Goal: Task Accomplishment & Management: Manage account settings

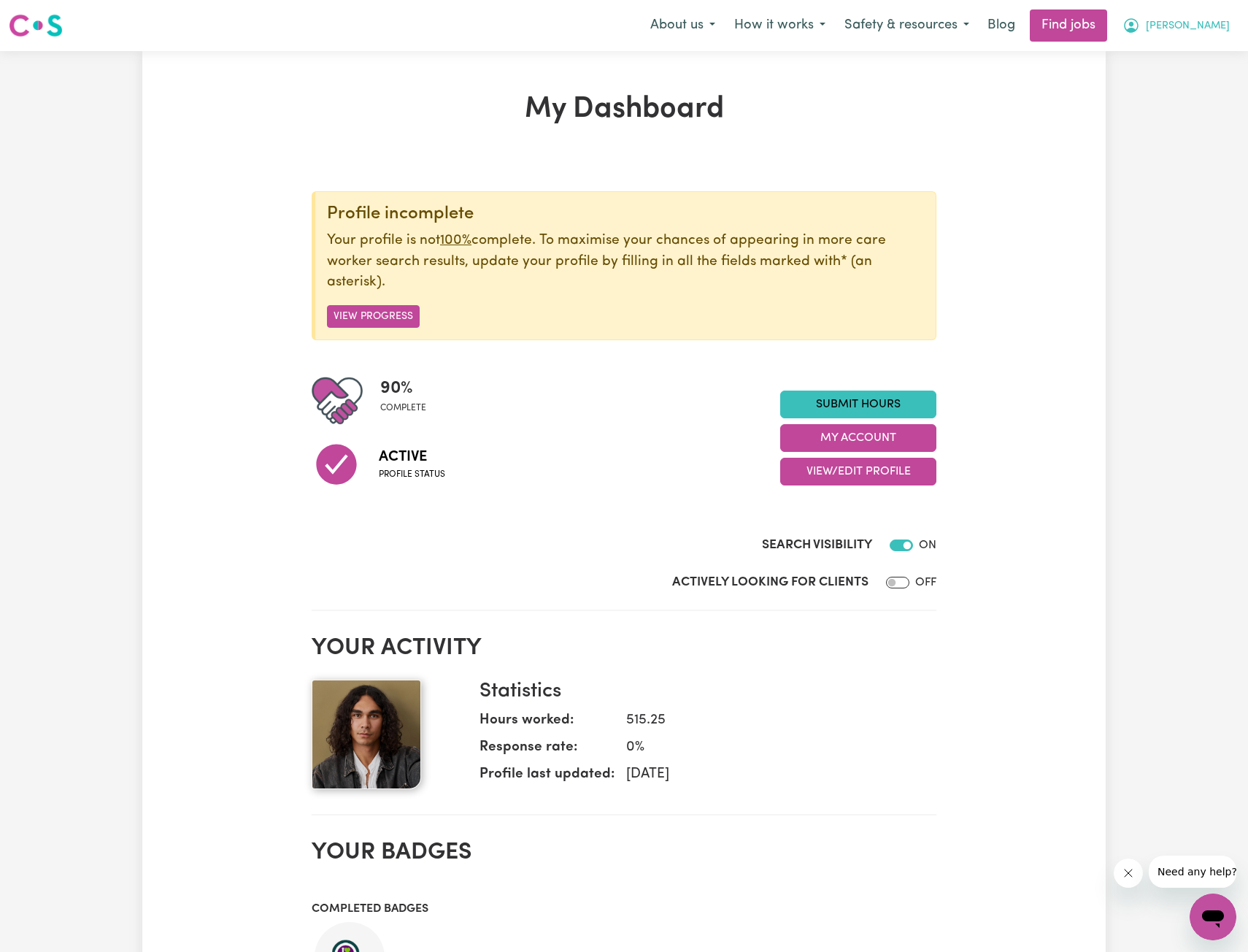
click at [1227, 28] on span "[PERSON_NAME]" at bounding box center [1187, 27] width 84 height 16
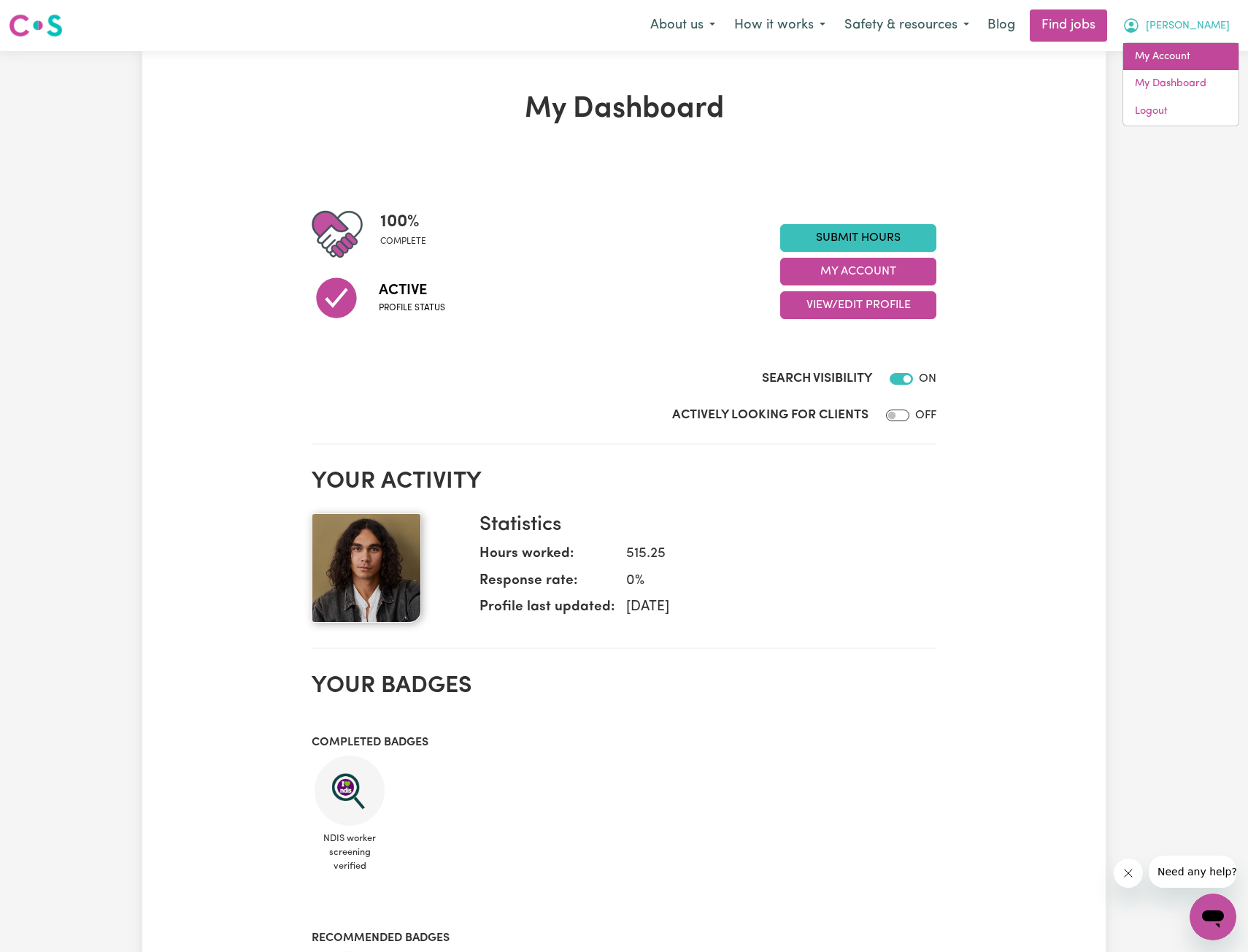
click at [1182, 61] on link "My Account" at bounding box center [1181, 57] width 115 height 27
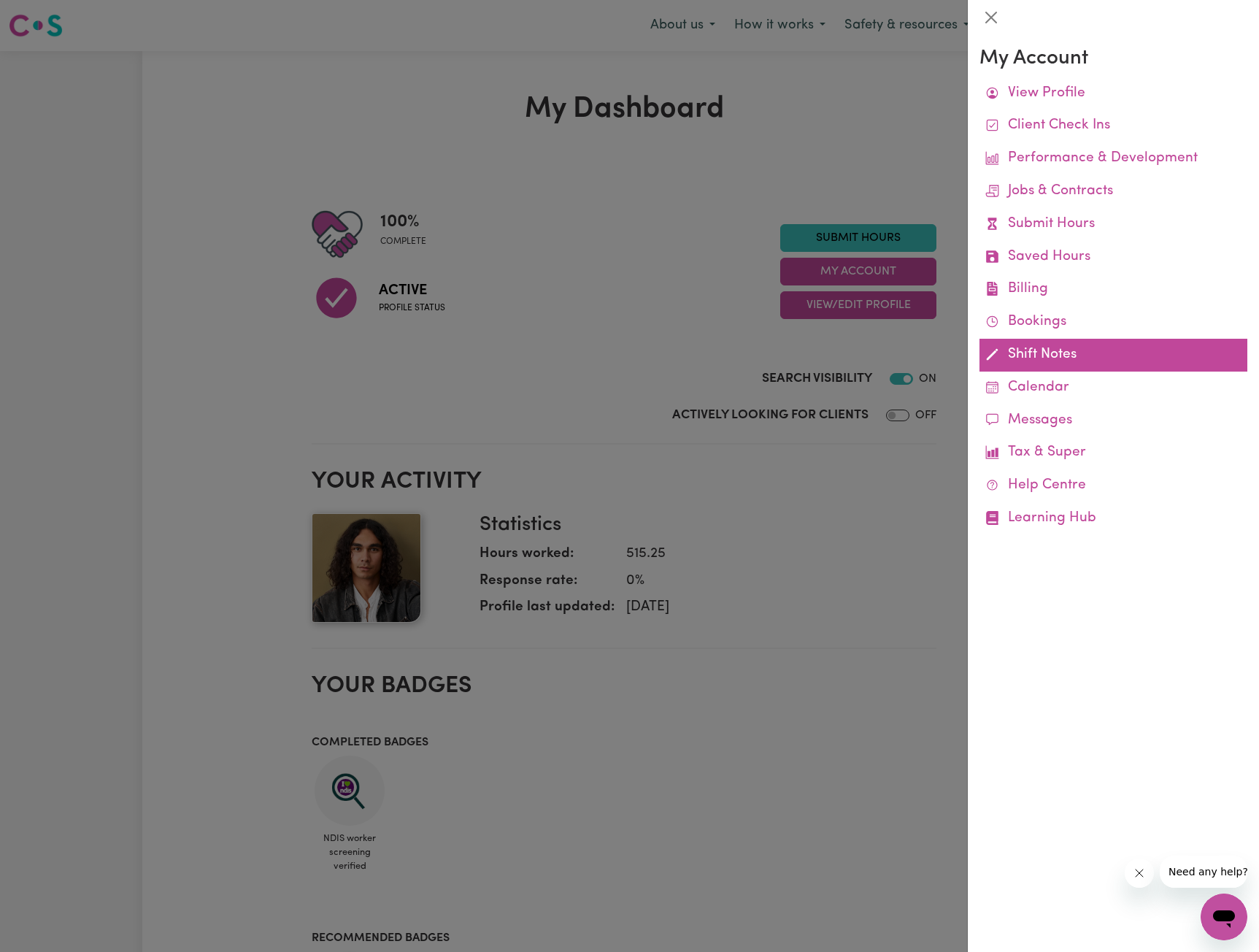
click at [1029, 346] on link "Shift Notes" at bounding box center [1113, 354] width 268 height 33
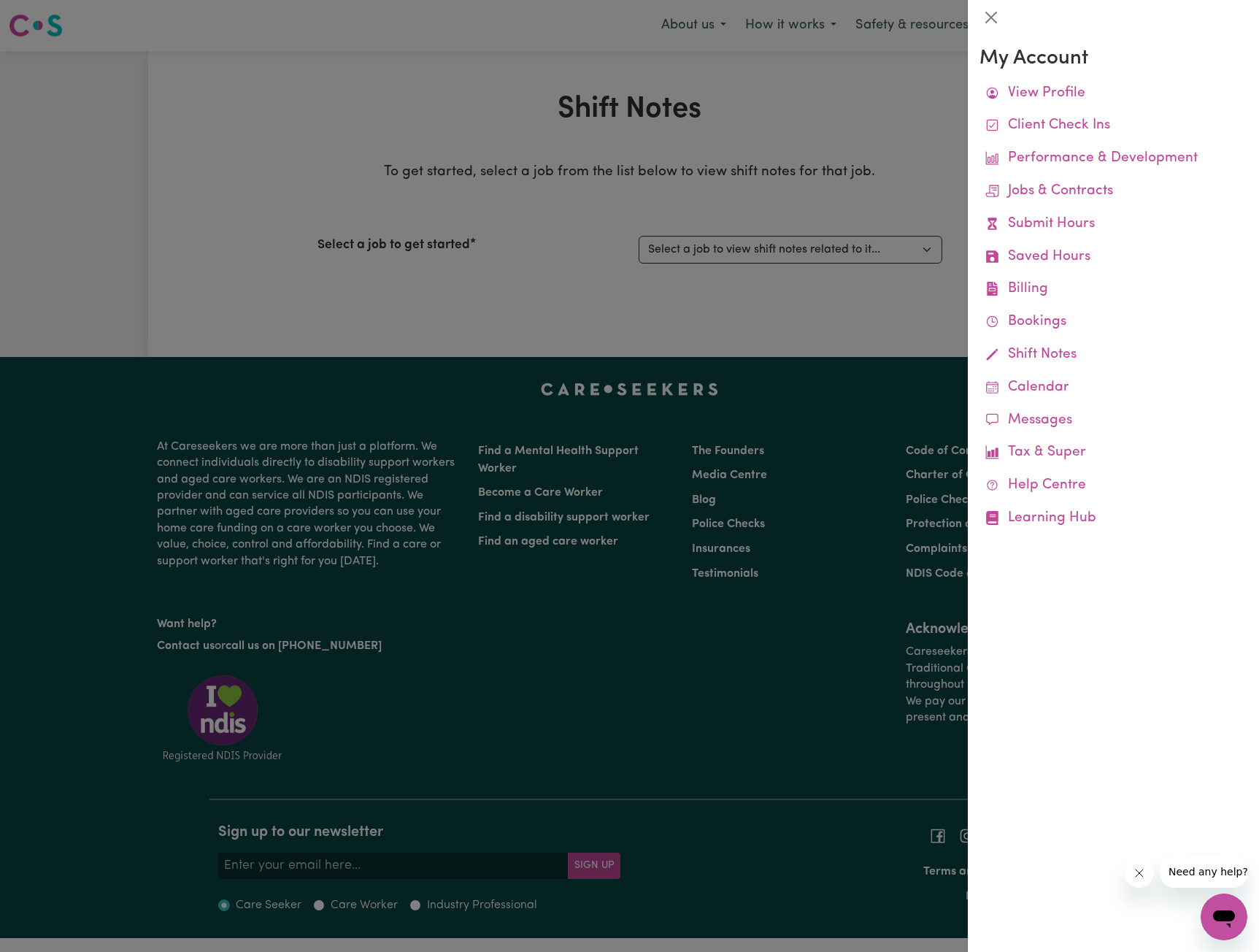
click at [852, 283] on div at bounding box center [630, 476] width 1259 height 952
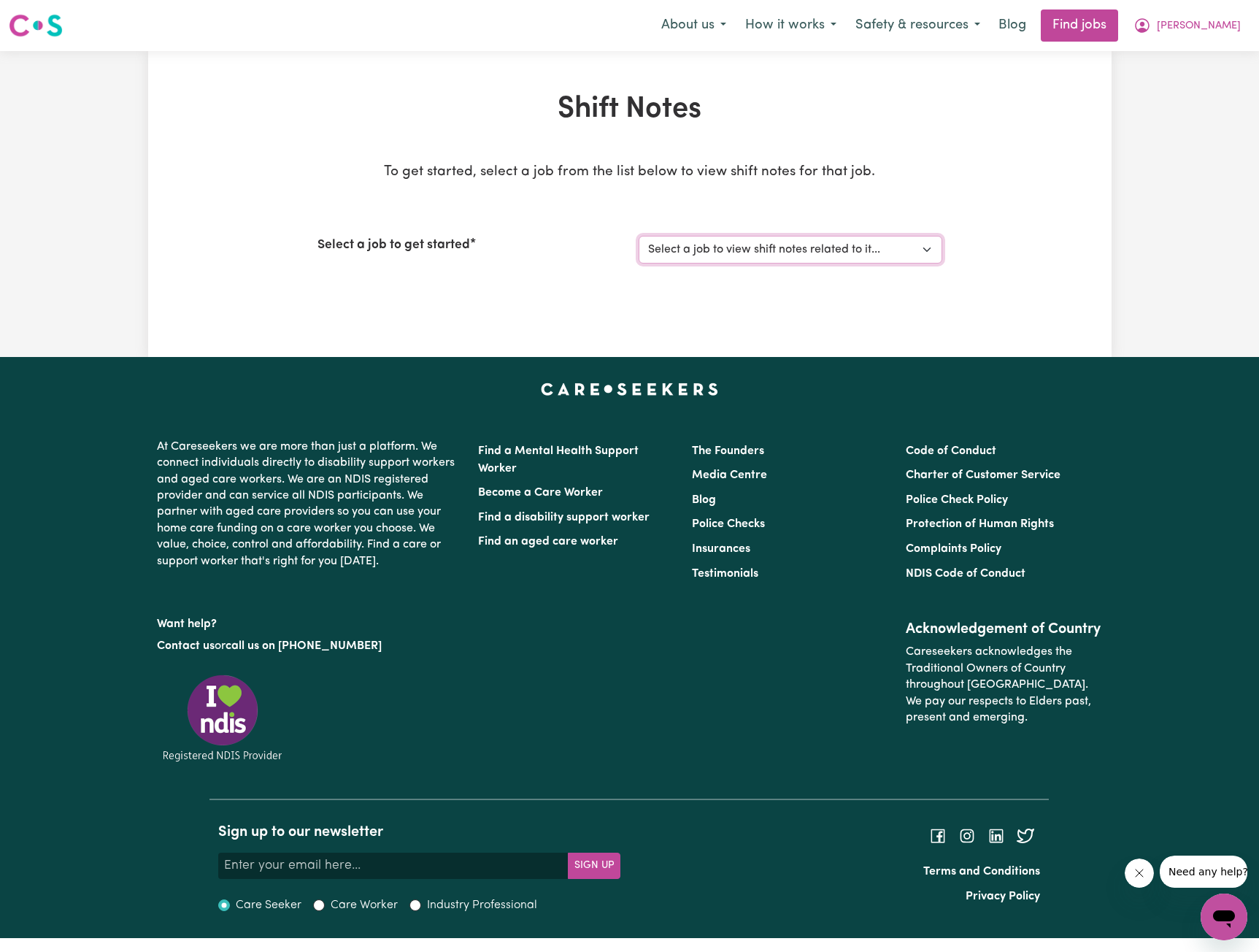
click at [884, 247] on select "Select a job to view shift notes related to it... [[PERSON_NAME]] Support Worke…" at bounding box center [791, 249] width 304 height 27
select select "10574"
click at [639, 236] on select "Select a job to view shift notes related to it... [[PERSON_NAME]] Support Worke…" at bounding box center [791, 249] width 304 height 27
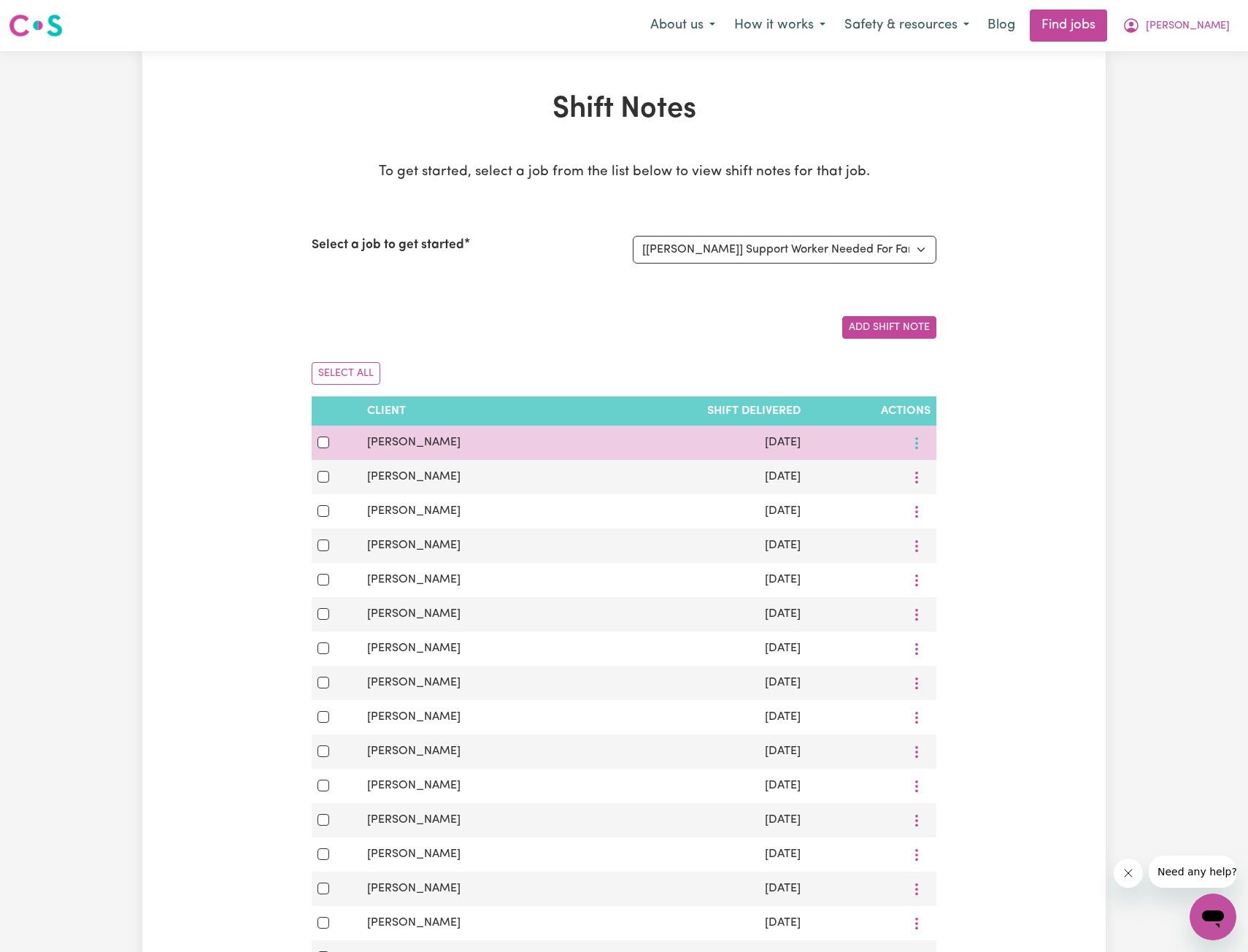
click at [929, 436] on button "More options" at bounding box center [916, 443] width 27 height 23
click at [856, 439] on div "View/Update Download Delete" at bounding box center [871, 443] width 118 height 23
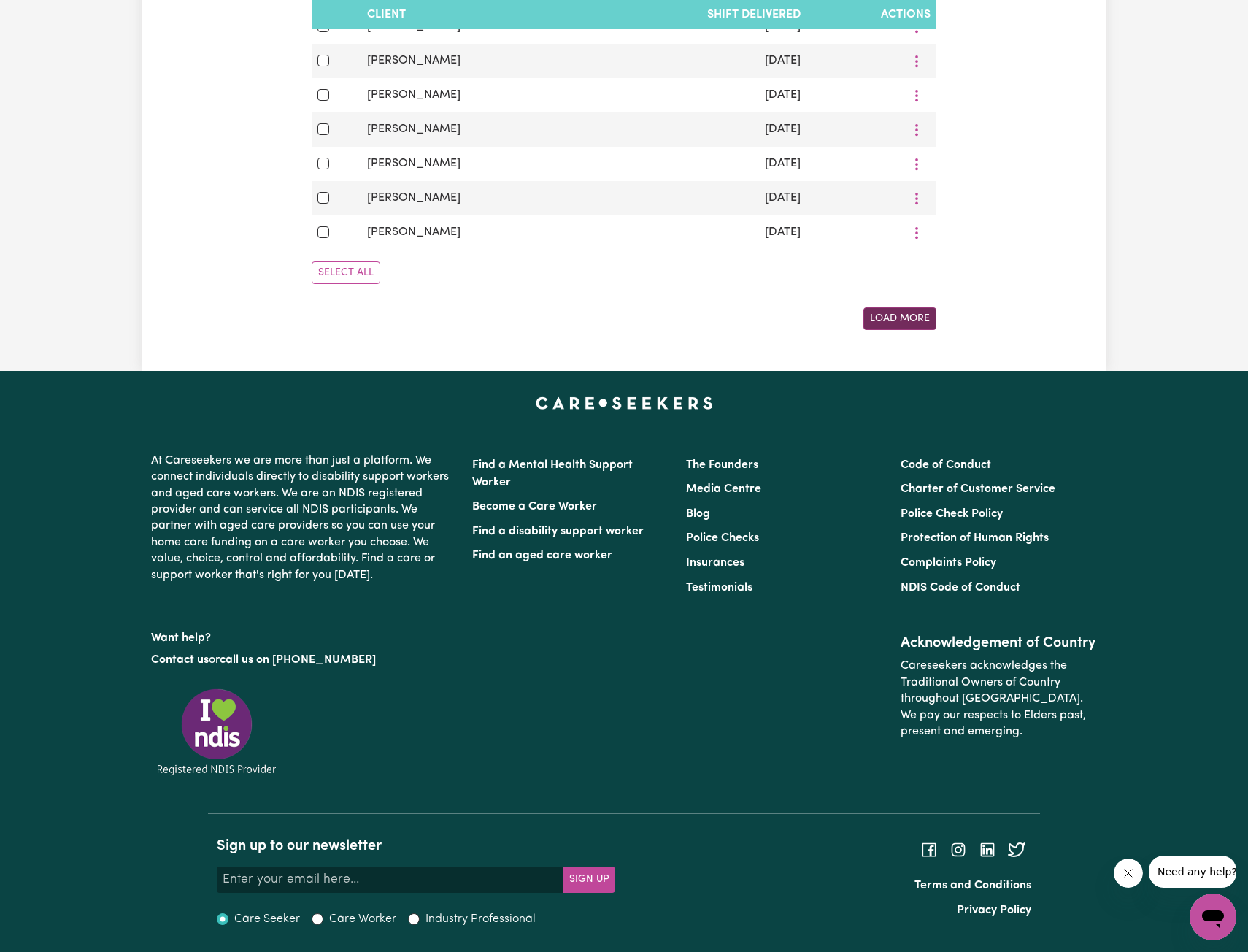
click at [912, 322] on button "Load More" at bounding box center [900, 319] width 73 height 23
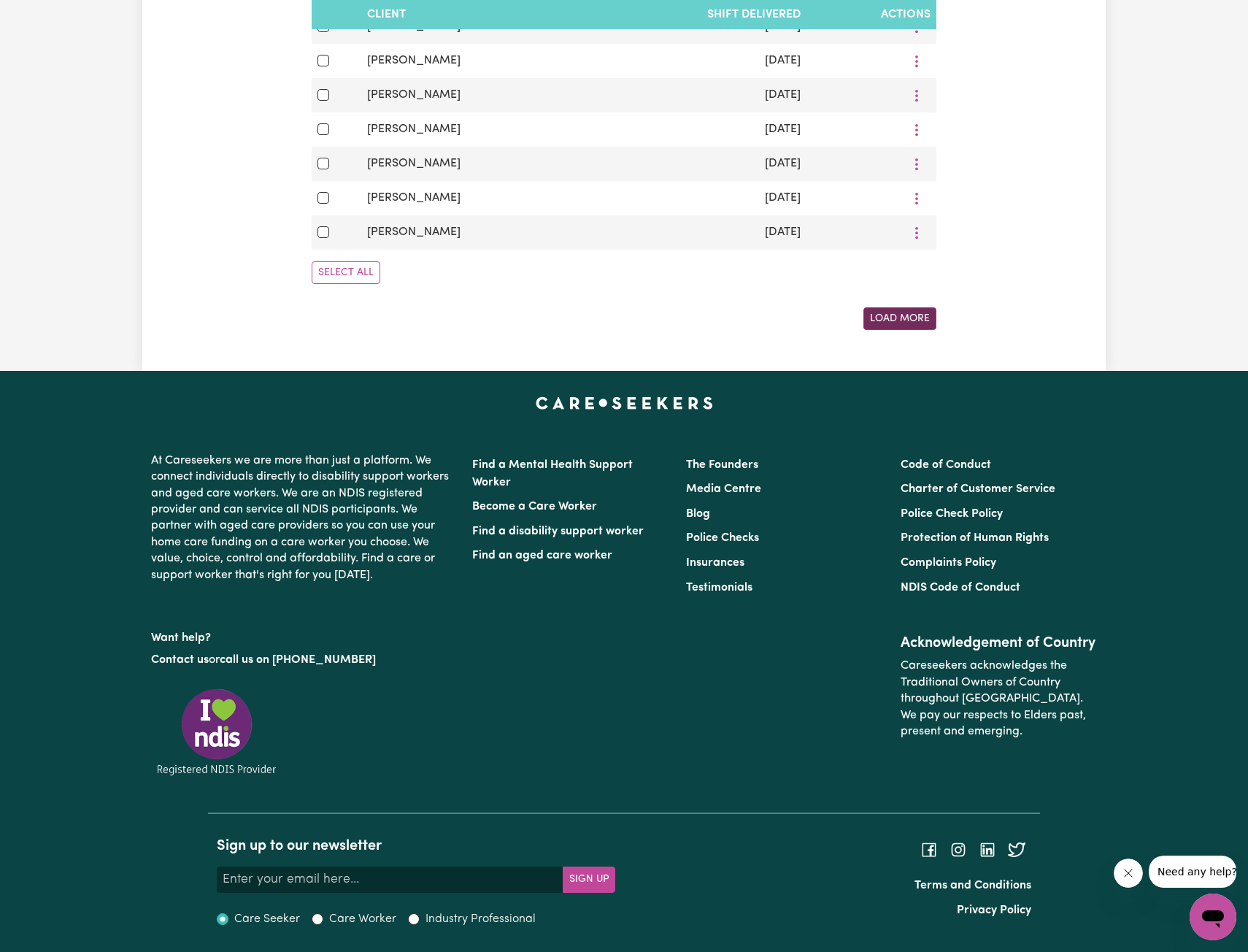
click at [909, 317] on button "Load More" at bounding box center [900, 319] width 73 height 23
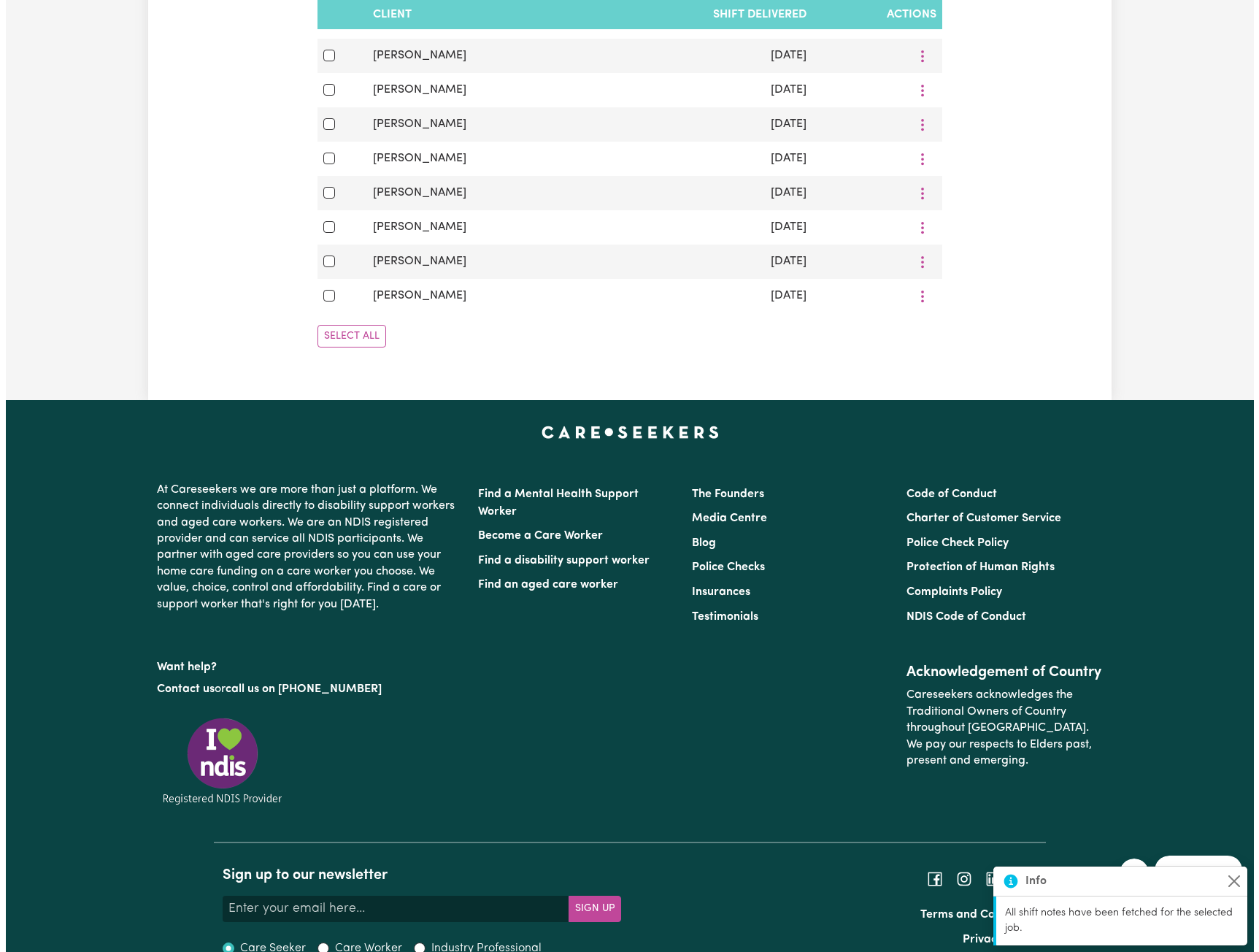
scroll to position [2265, 0]
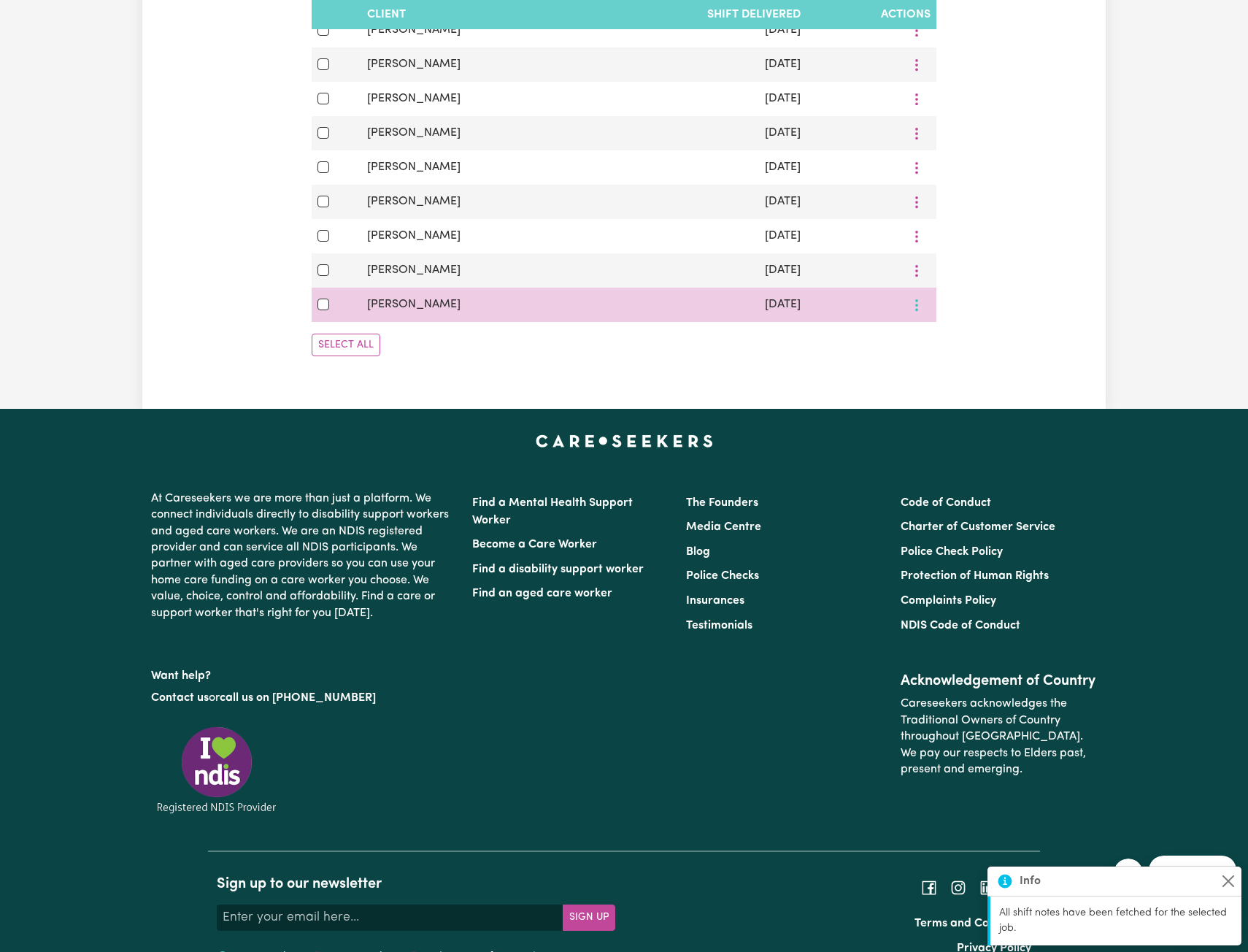
click at [915, 316] on button "More options" at bounding box center [916, 305] width 27 height 23
click at [953, 346] on span "View/Update" at bounding box center [988, 339] width 72 height 11
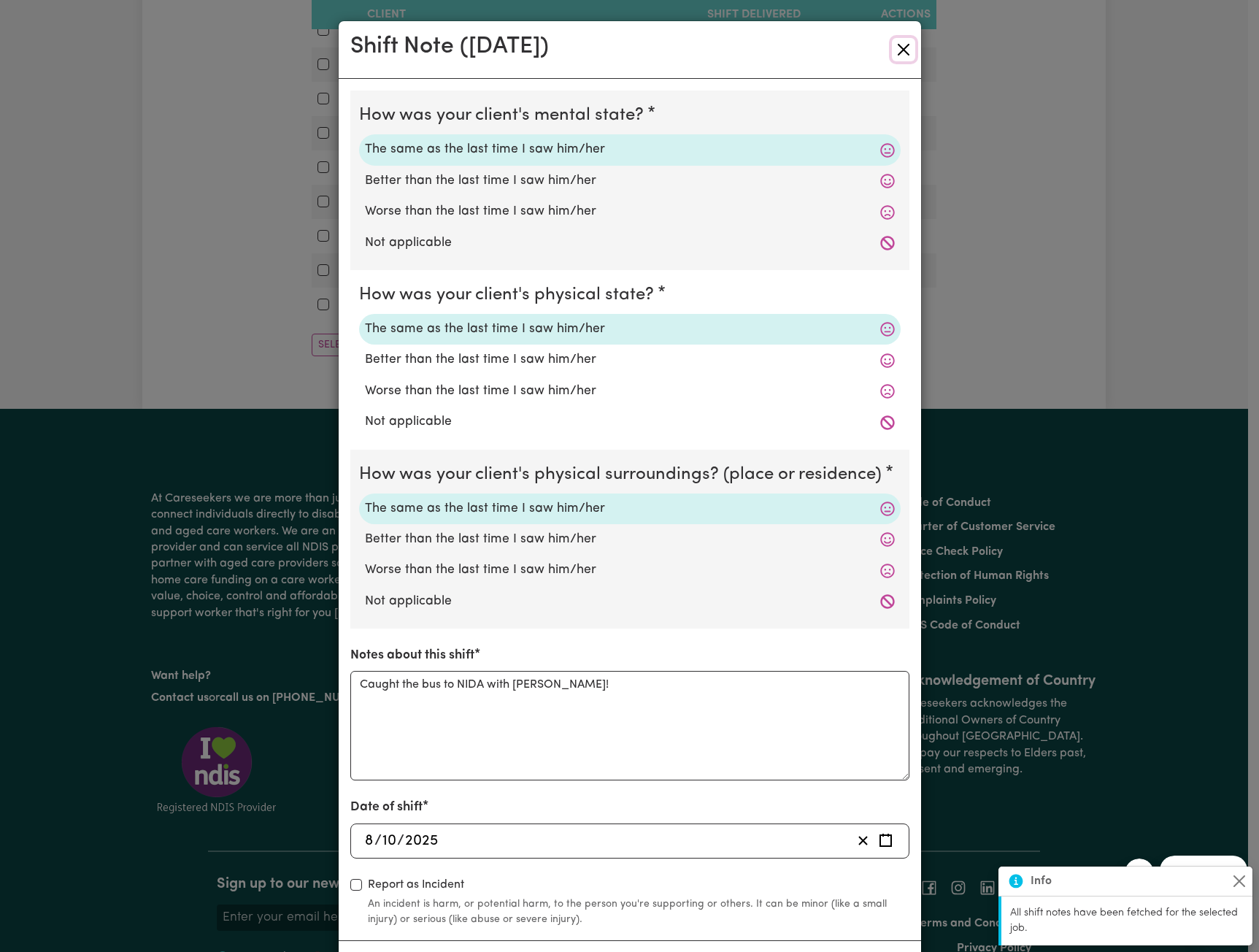
click at [893, 50] on button "Close" at bounding box center [904, 50] width 23 height 23
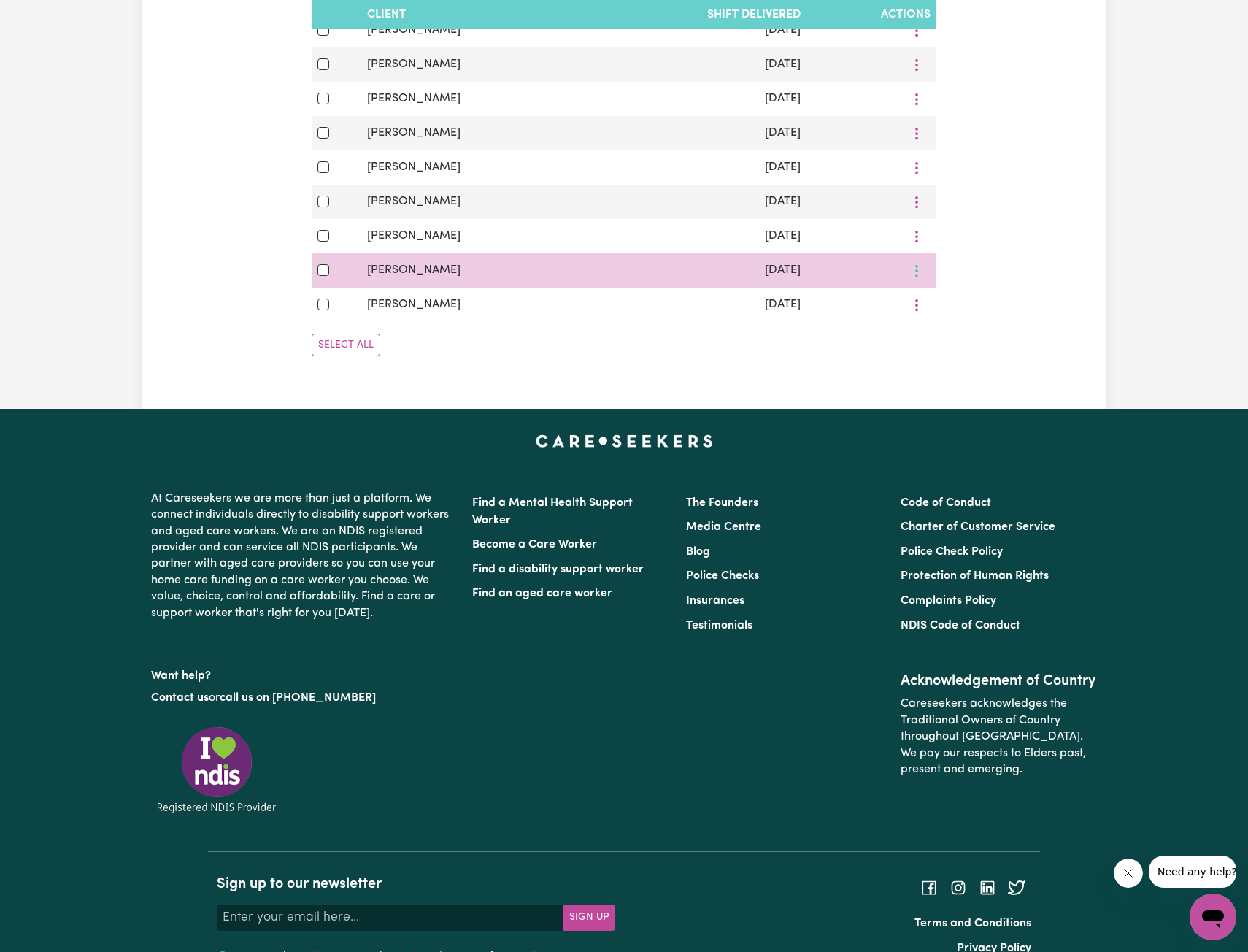
click at [924, 282] on button "More options" at bounding box center [916, 270] width 27 height 23
click at [935, 314] on span at bounding box center [940, 305] width 11 height 18
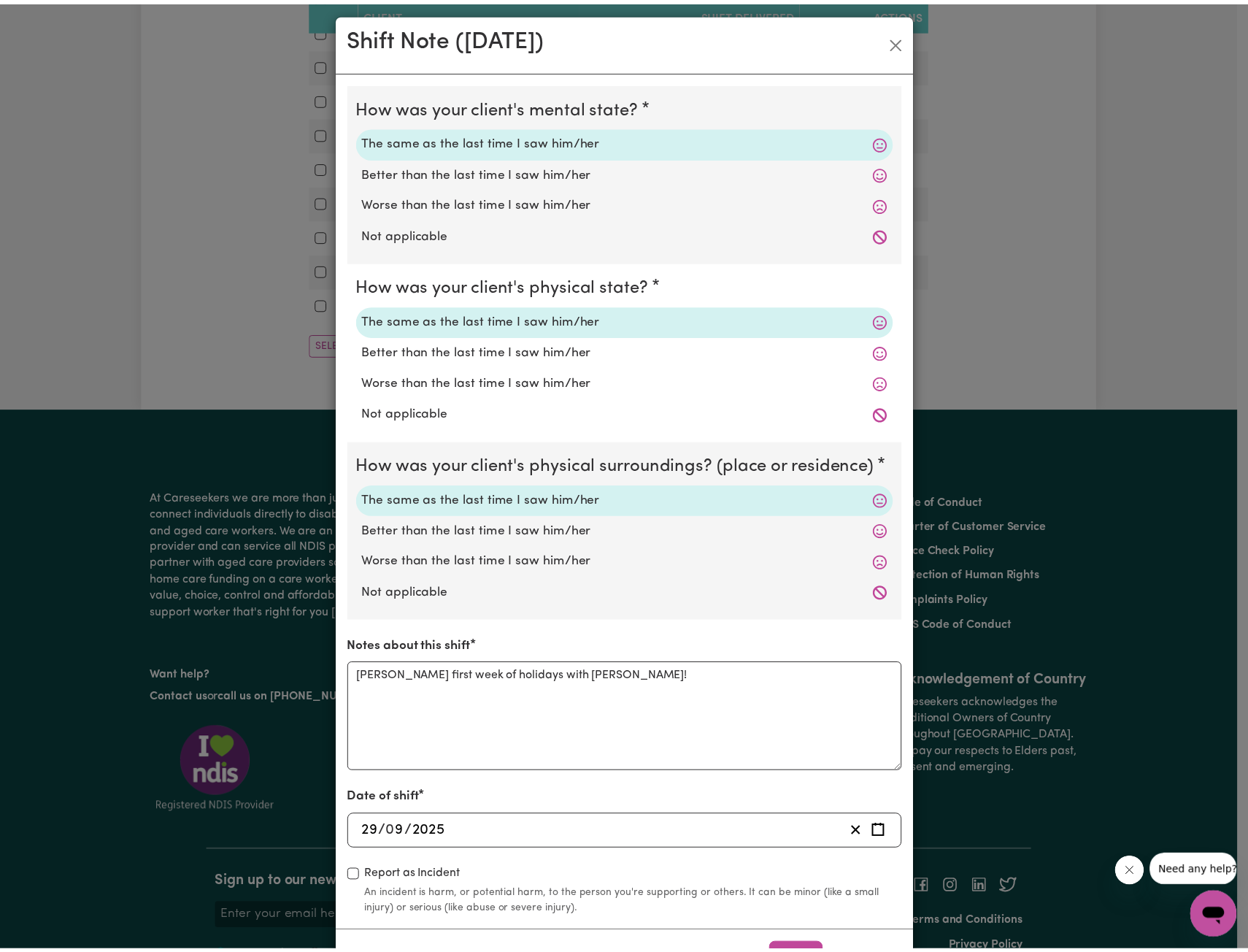
scroll to position [0, 0]
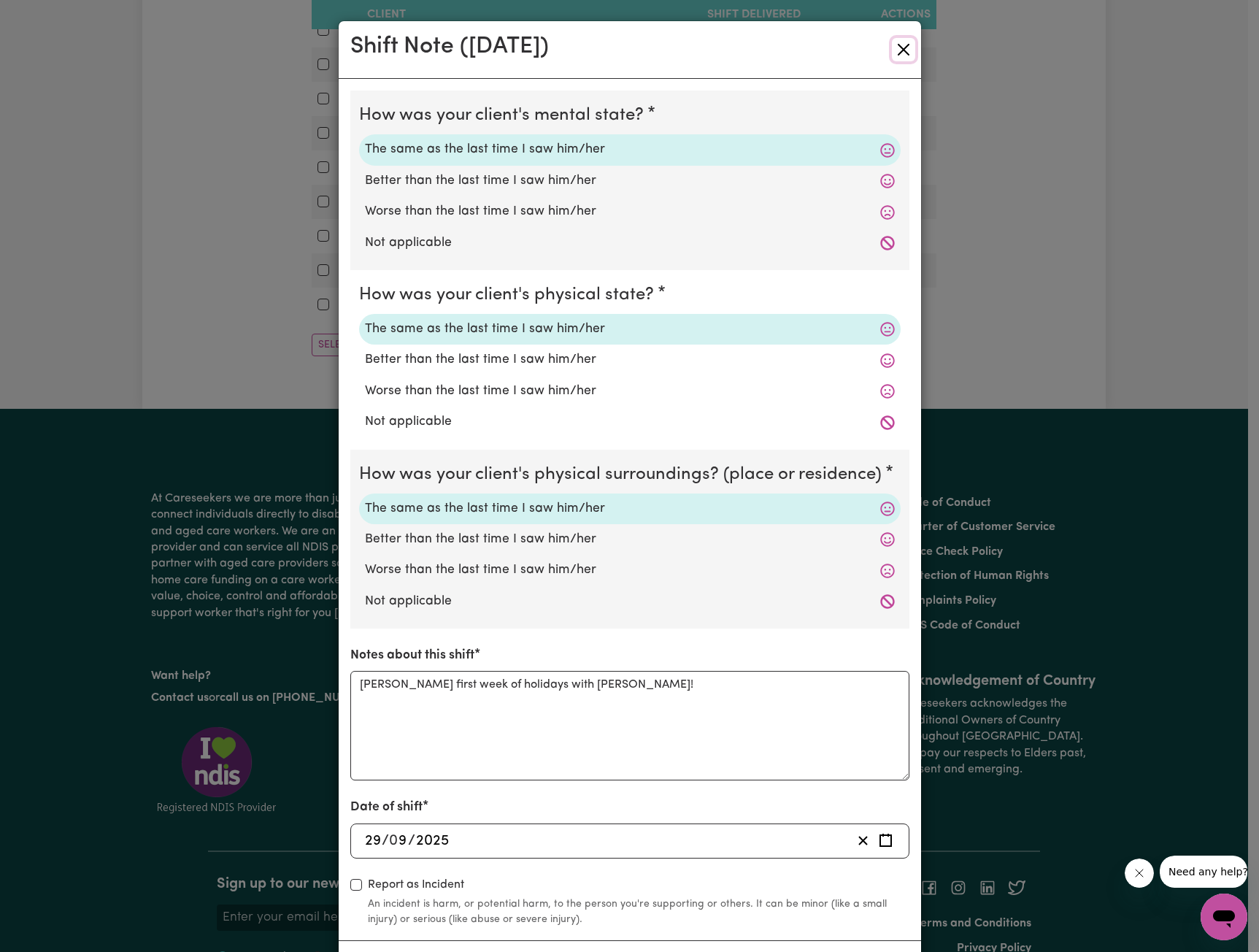
click at [896, 48] on button "Close" at bounding box center [904, 50] width 23 height 23
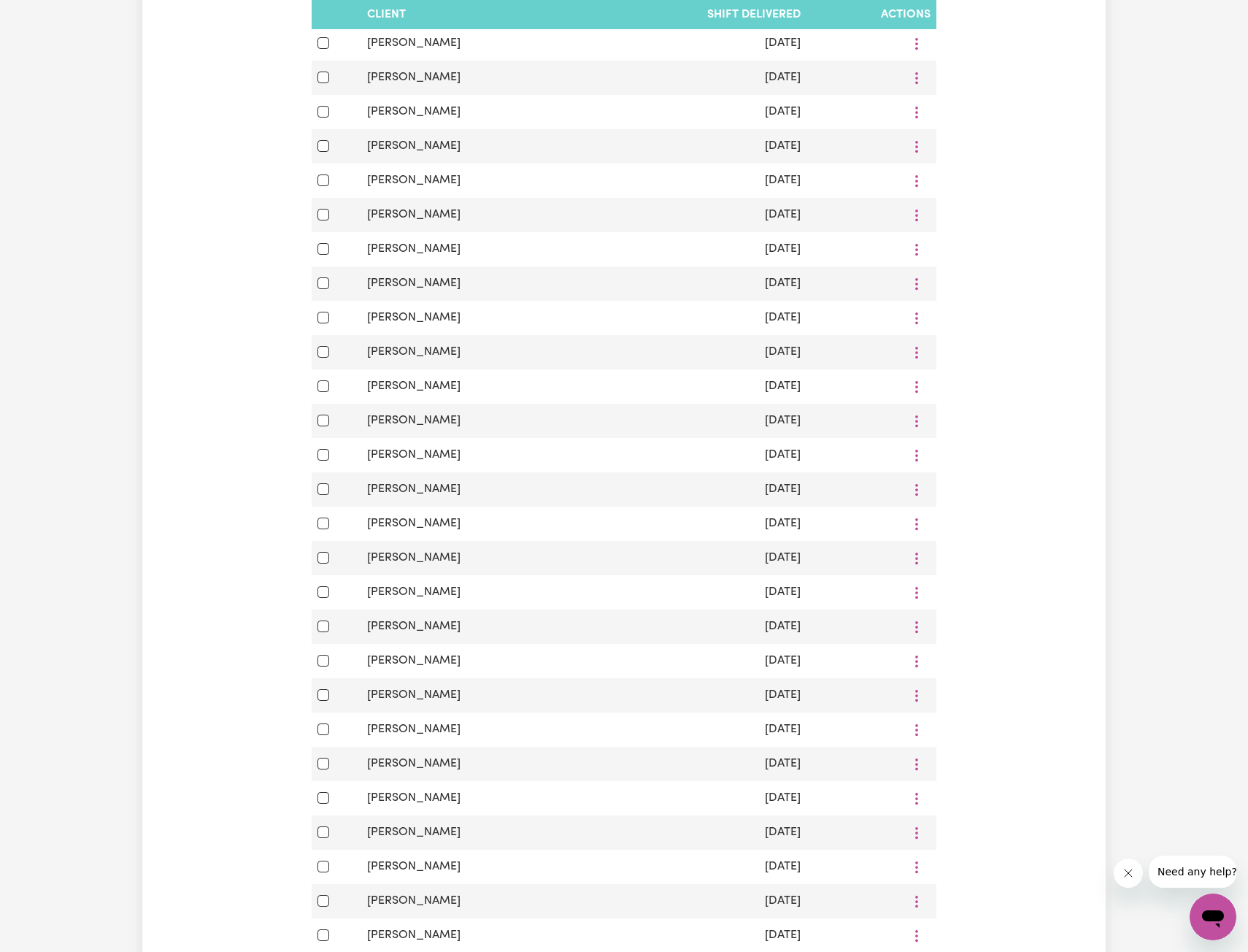
scroll to position [878, 0]
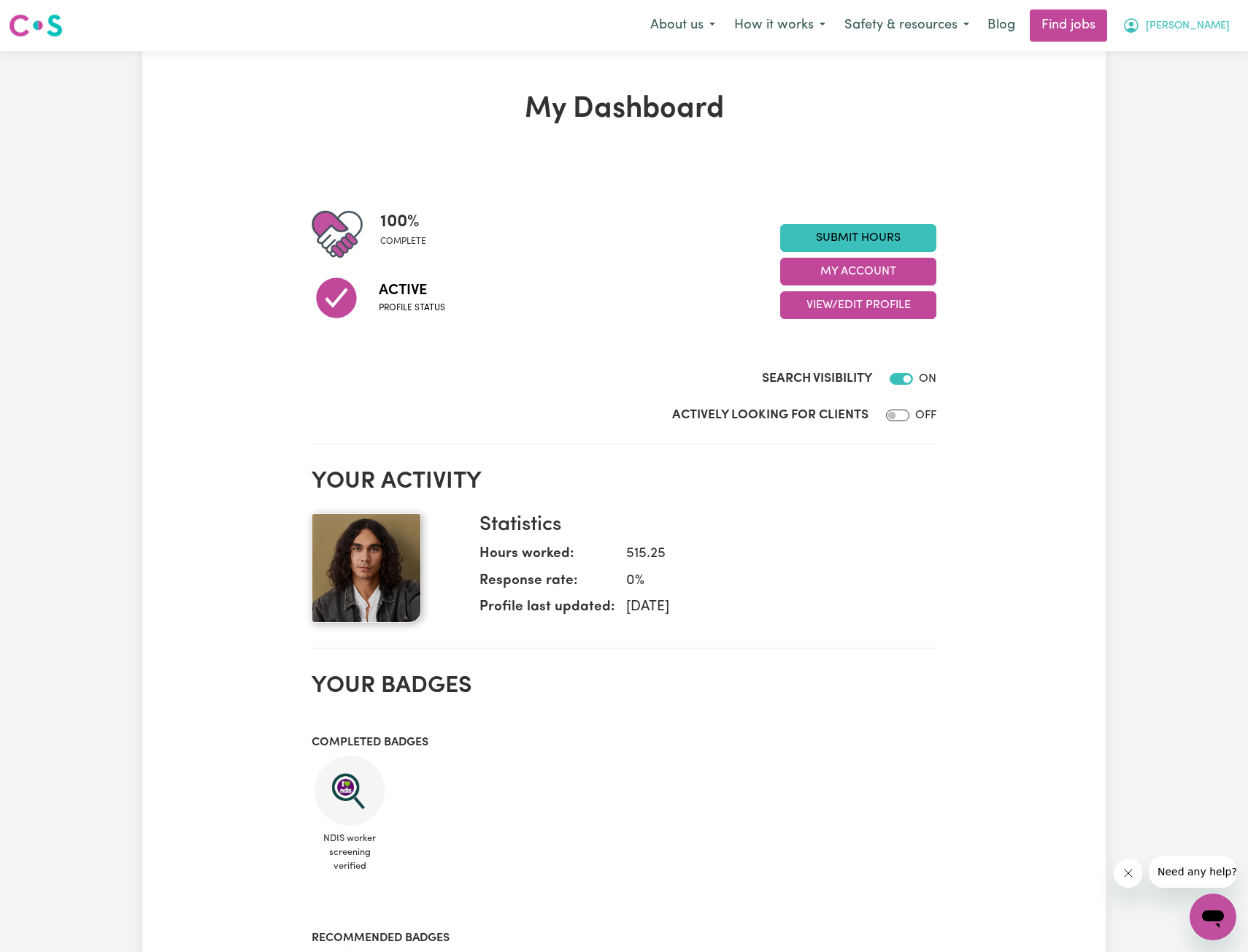
click at [1138, 32] on icon "My Account" at bounding box center [1131, 26] width 15 height 15
click at [1143, 112] on link "Logout" at bounding box center [1181, 111] width 115 height 27
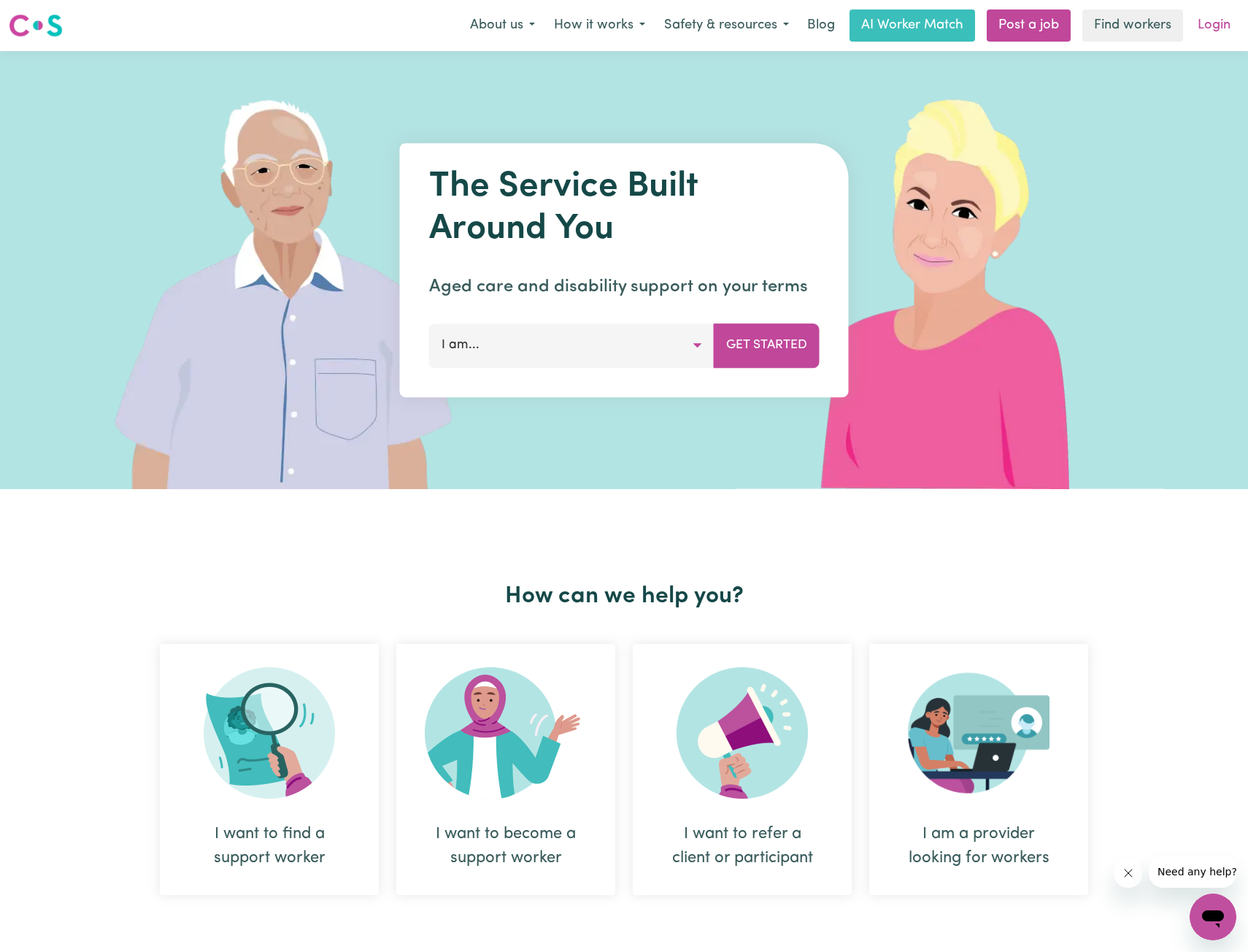
click at [1229, 28] on link "Login" at bounding box center [1214, 26] width 50 height 32
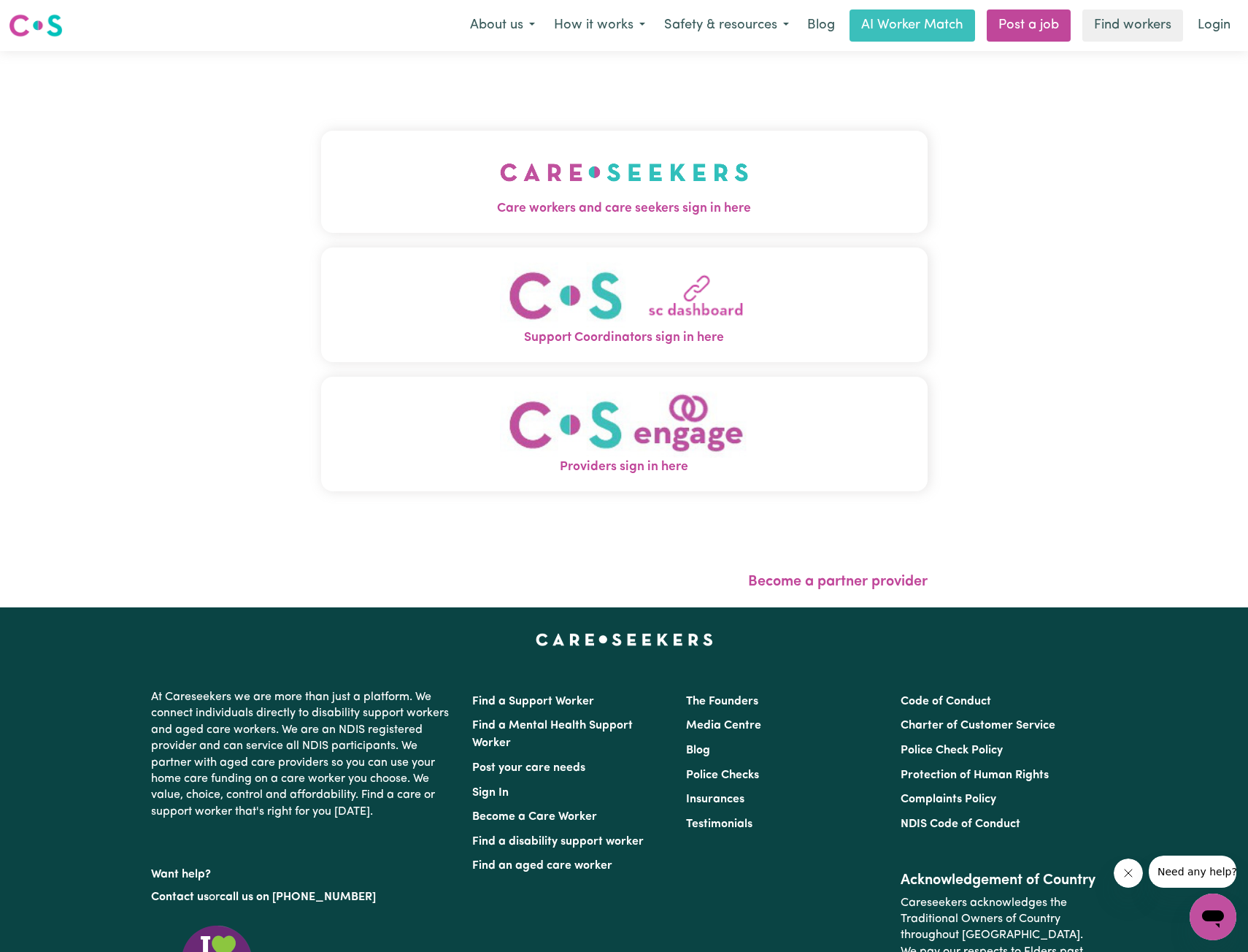
click at [550, 184] on img "Care workers and care seekers sign in here" at bounding box center [625, 171] width 249 height 54
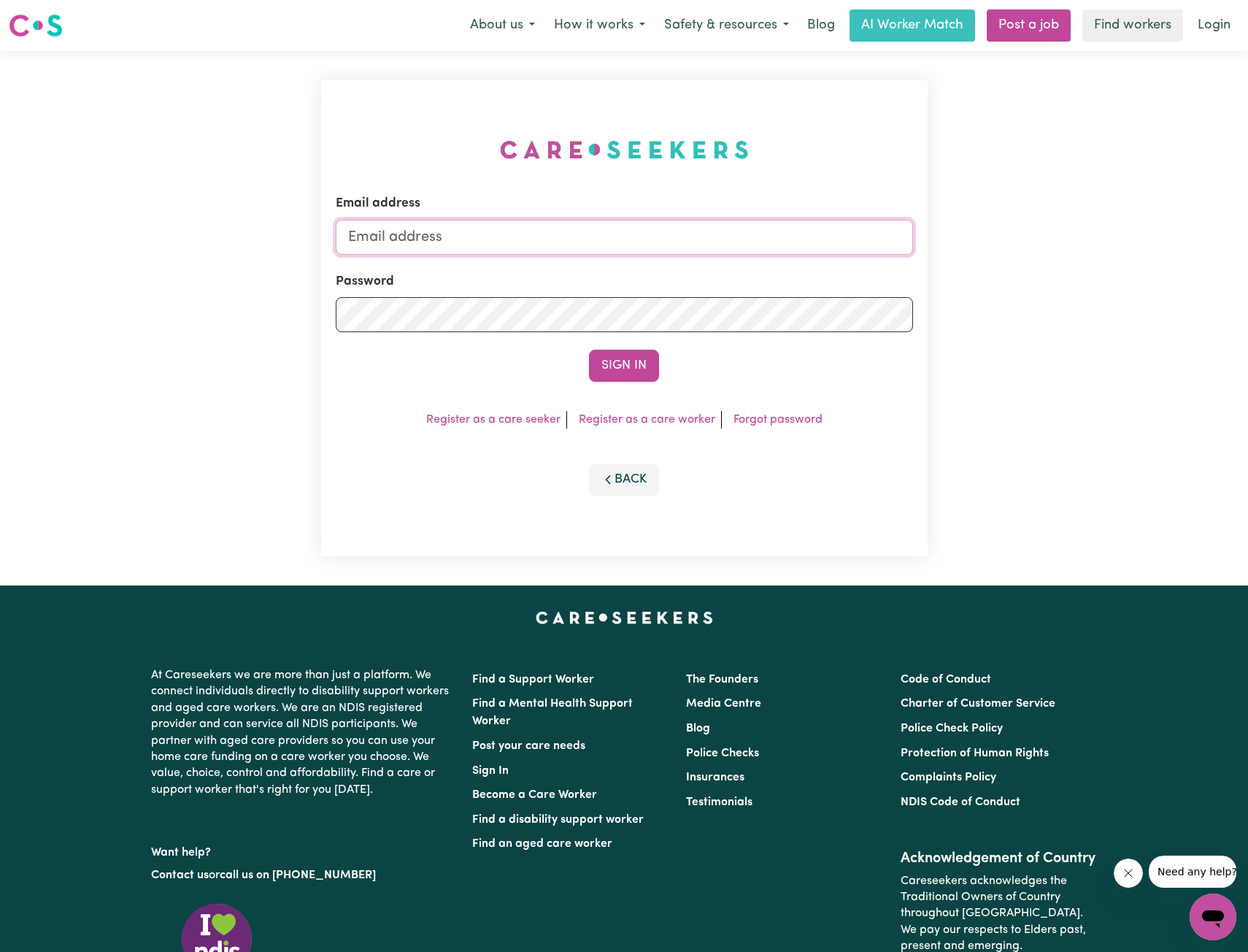
click at [555, 245] on input "Email address" at bounding box center [624, 238] width 577 height 35
drag, startPoint x: 421, startPoint y: 238, endPoint x: 660, endPoint y: 295, distance: 245.7
click at [680, 273] on form "Email address superuser~ethan@careseekers.com.au Password Sign In" at bounding box center [624, 288] width 577 height 187
type input "superuser~tonydebs35@hotmail.com"
click at [632, 379] on button "Sign In" at bounding box center [623, 366] width 70 height 32
